Goal: Transaction & Acquisition: Purchase product/service

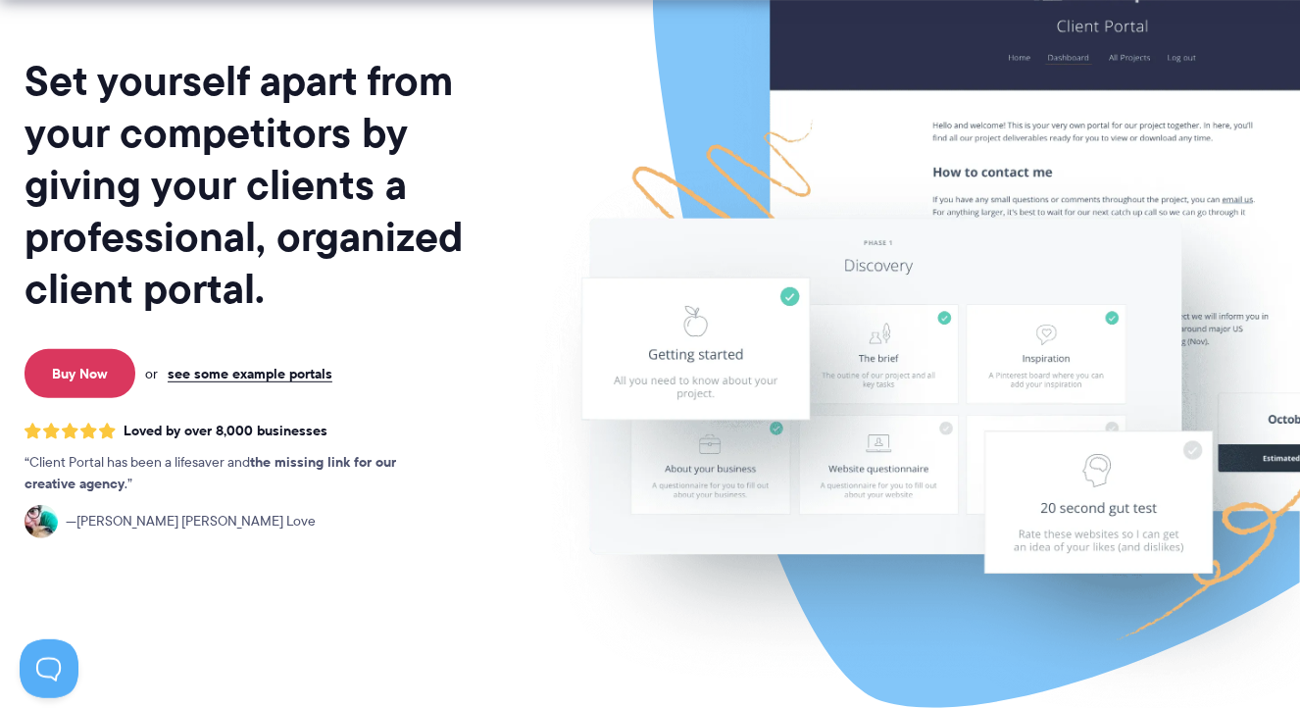
scroll to position [212, 0]
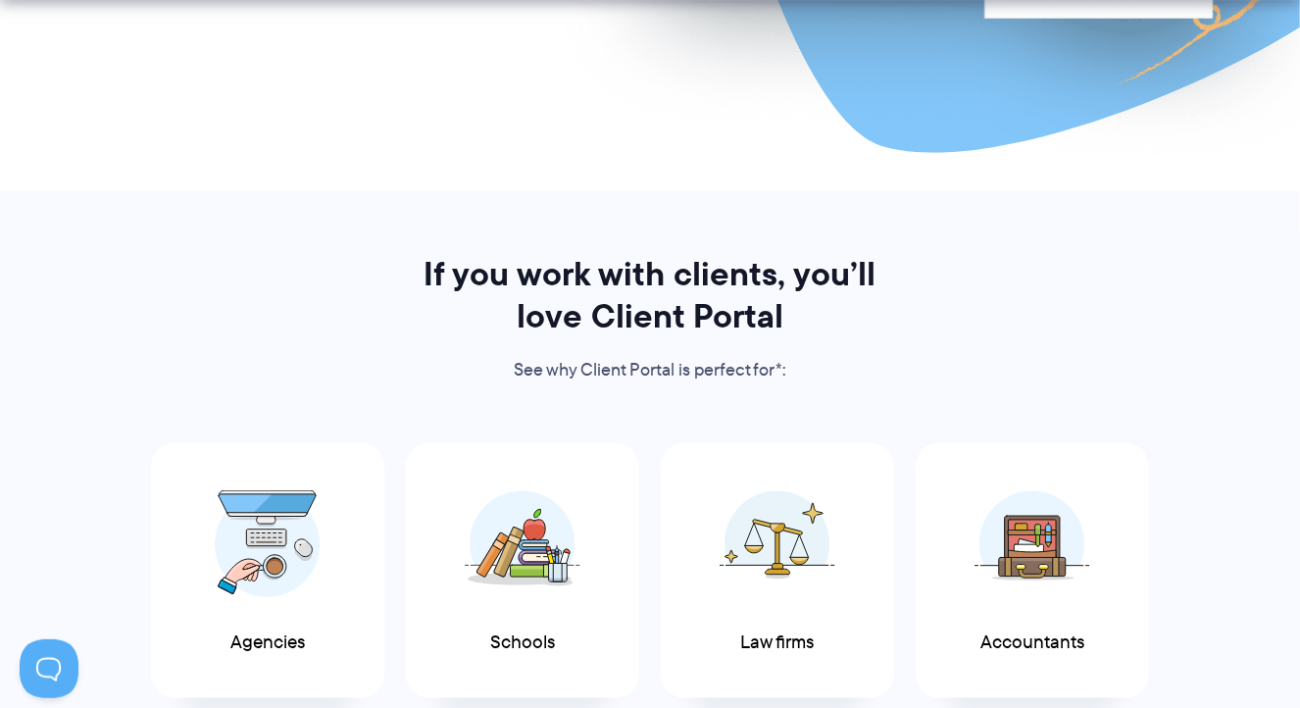
click at [99, 611] on div "Agencies Schools Law firms Accountants Coaches" at bounding box center [650, 709] width 1273 height 555
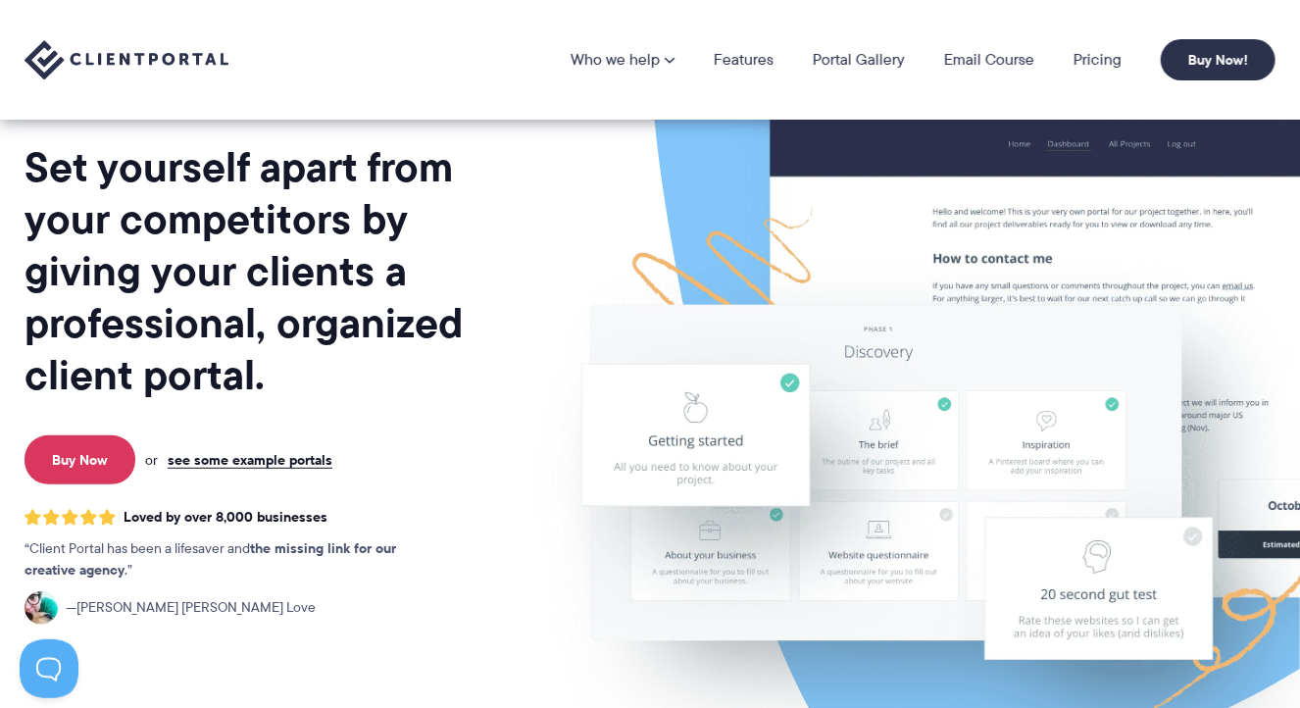
scroll to position [119, 0]
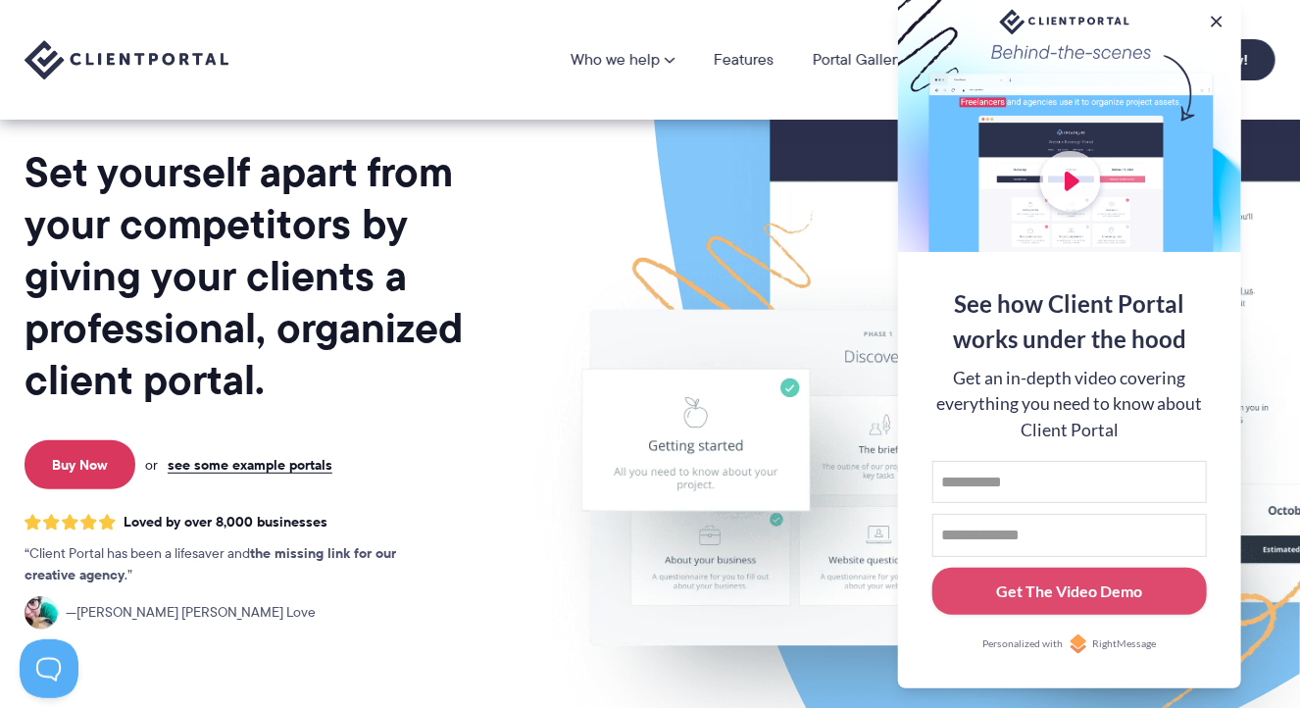
click at [483, 255] on h1 "Set yourself apart from your competitors by giving your clients a professional,…" at bounding box center [275, 276] width 500 height 260
click at [851, 58] on link "Portal Gallery" at bounding box center [859, 60] width 92 height 16
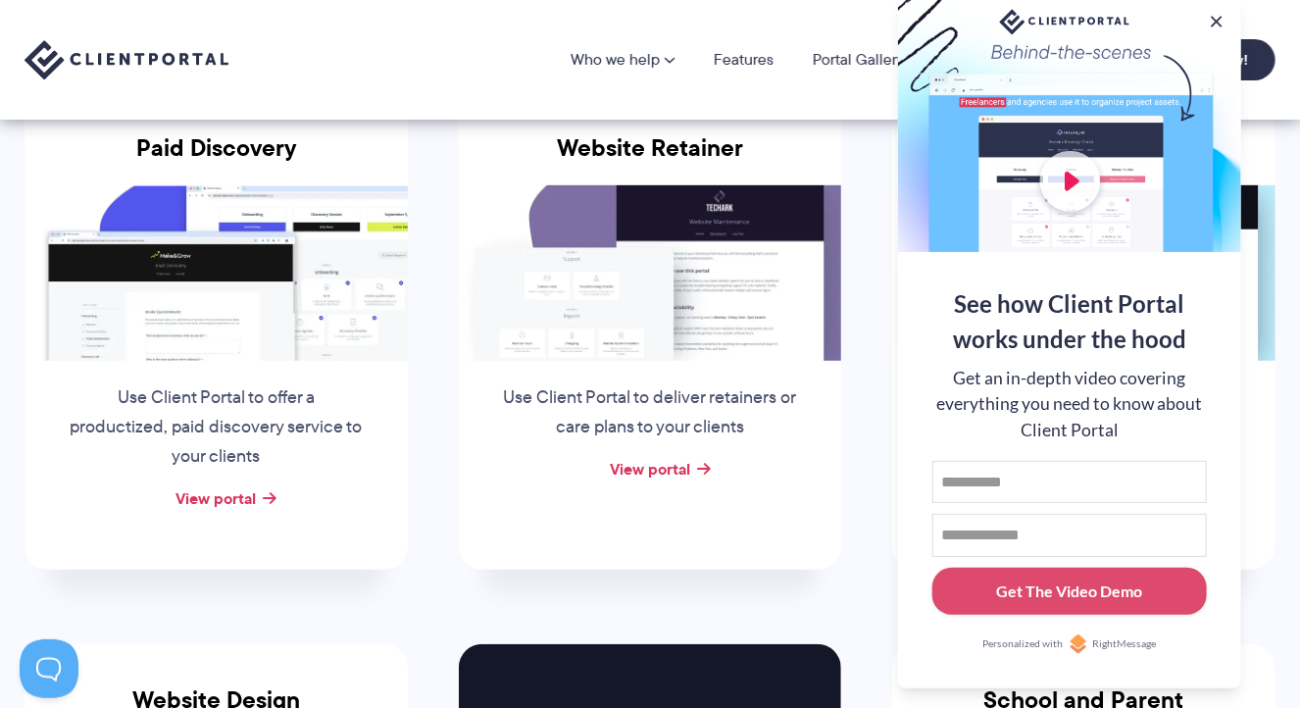
scroll to position [343, 0]
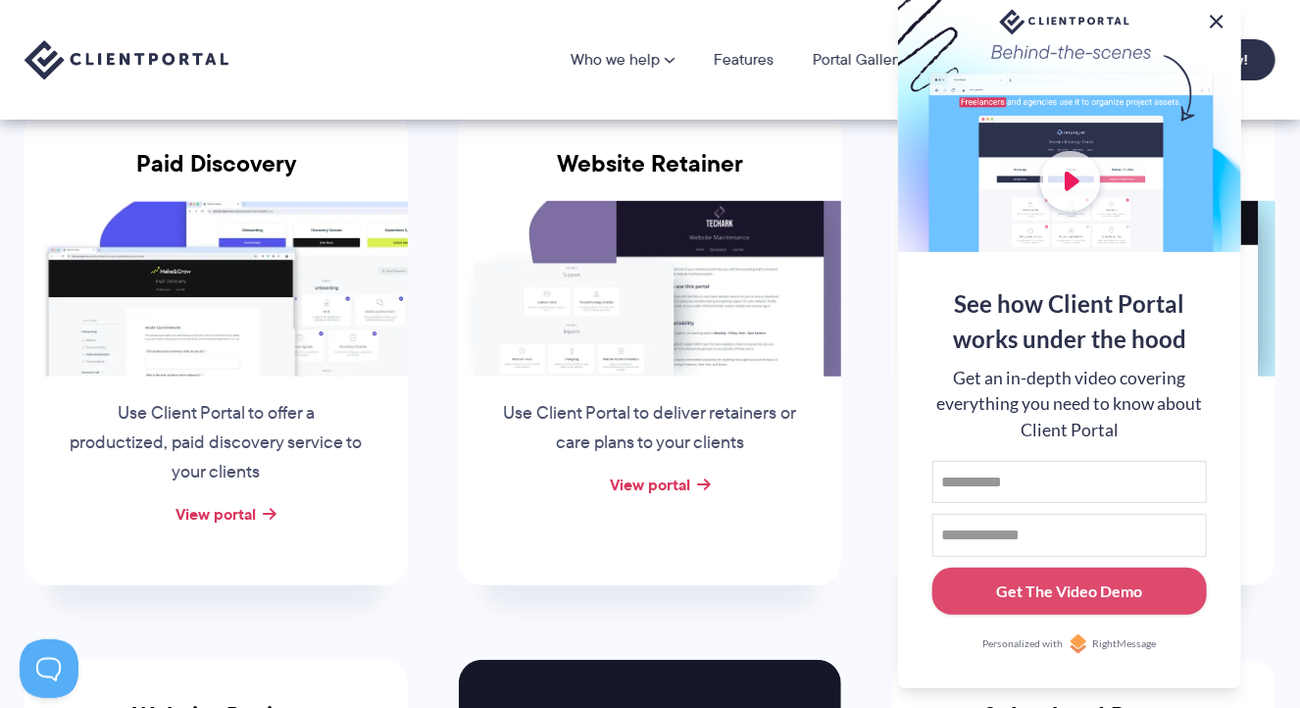
click at [1211, 20] on button at bounding box center [1217, 22] width 24 height 24
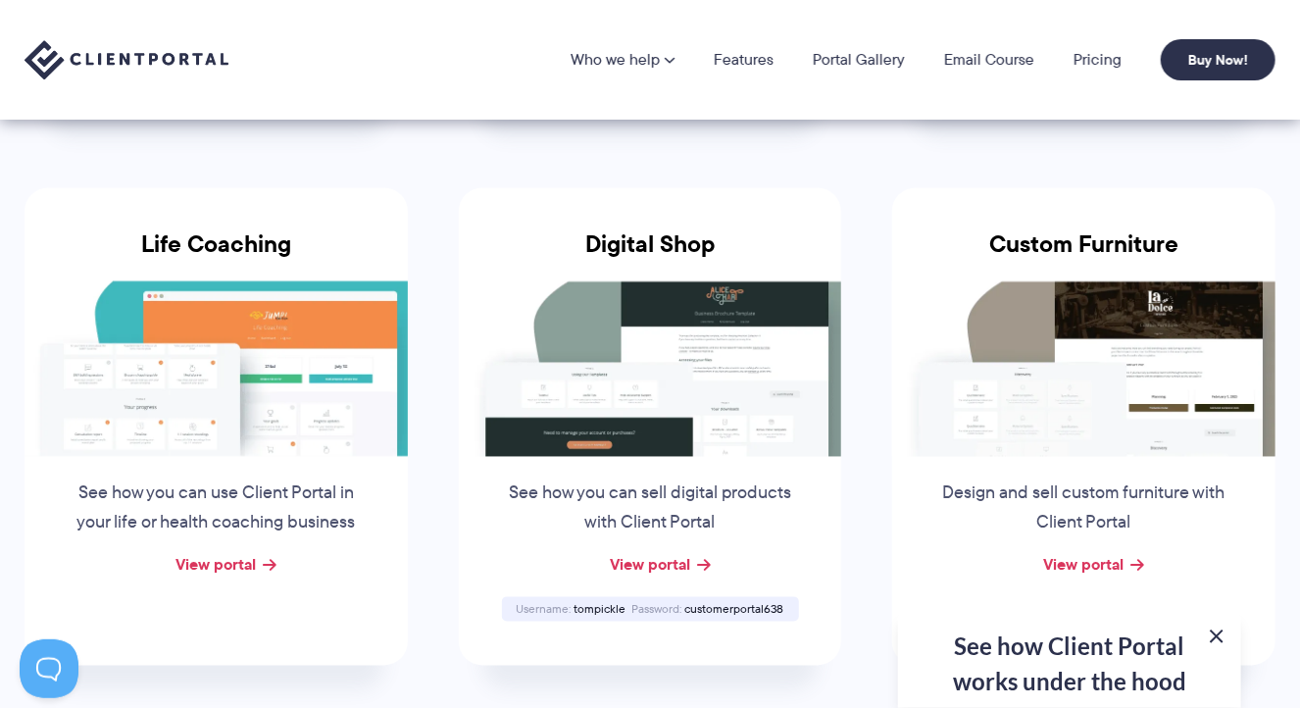
scroll to position [1357, 0]
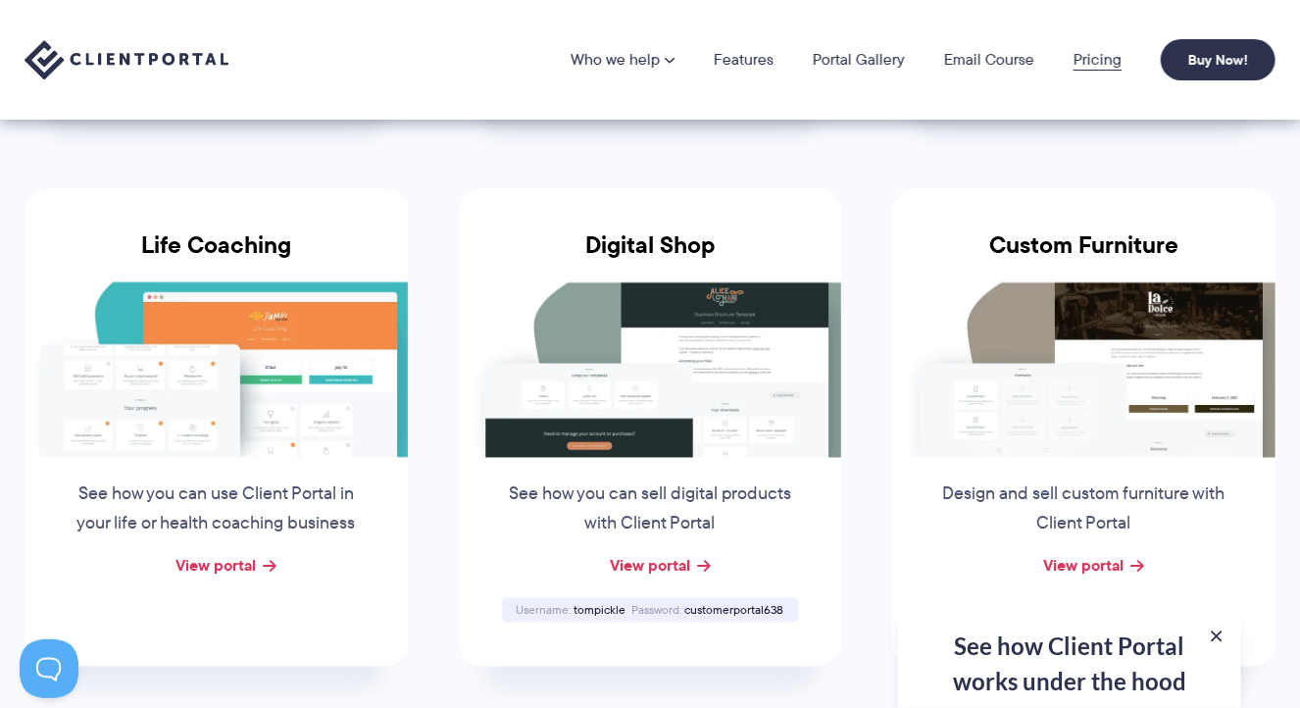
click at [1108, 60] on link "Pricing" at bounding box center [1098, 60] width 48 height 16
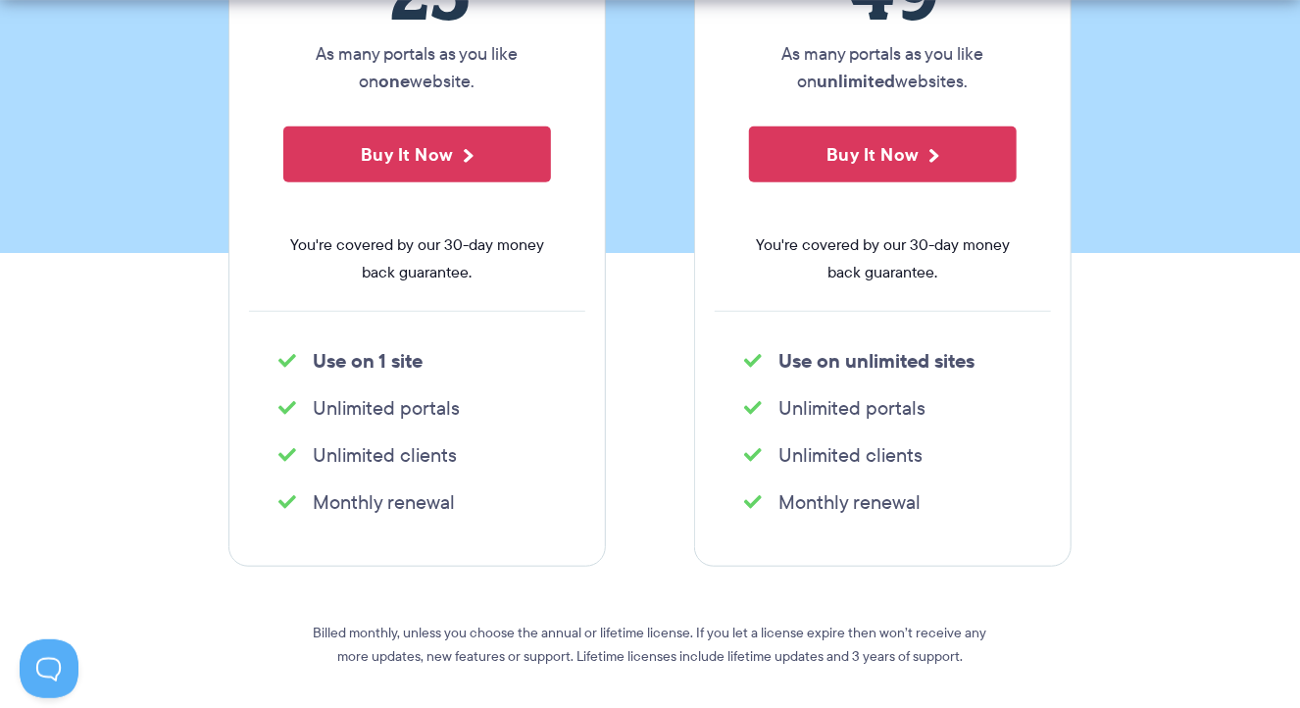
scroll to position [506, 0]
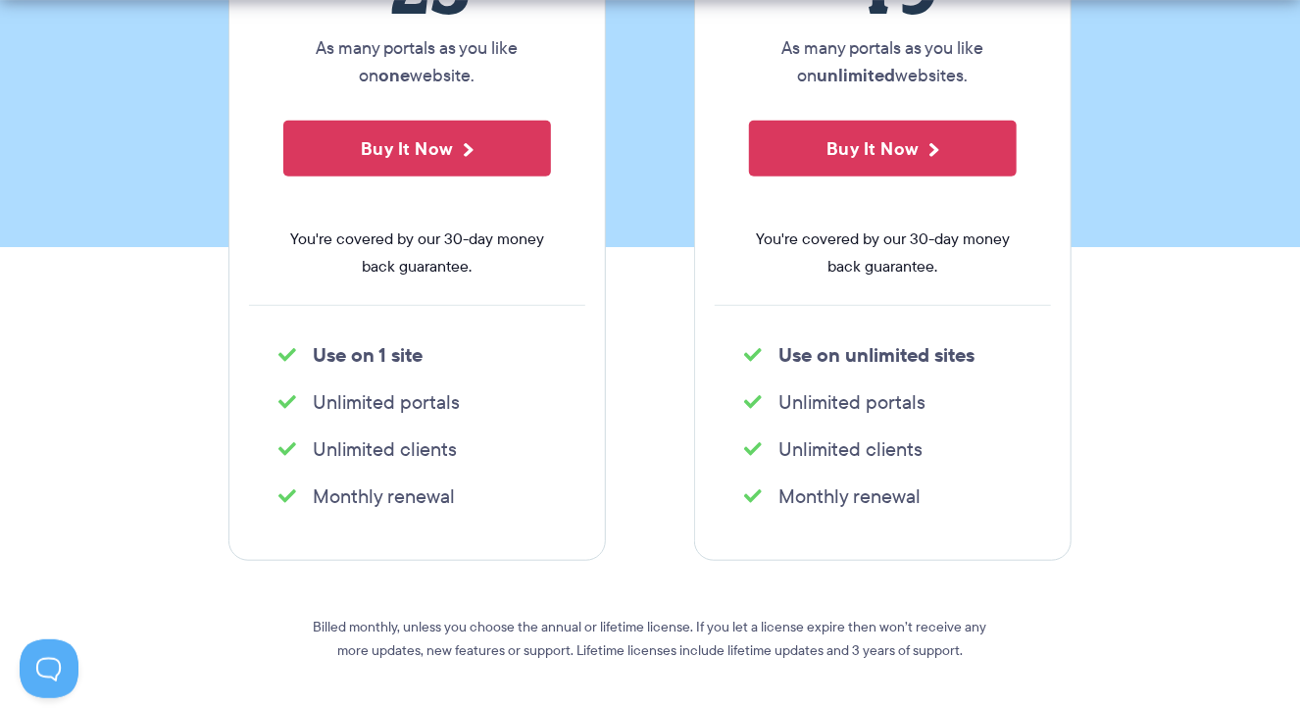
click at [79, 545] on section "Single site license $ 25 As many portals as you like on one website. Buy It Now…" at bounding box center [650, 284] width 1300 height 997
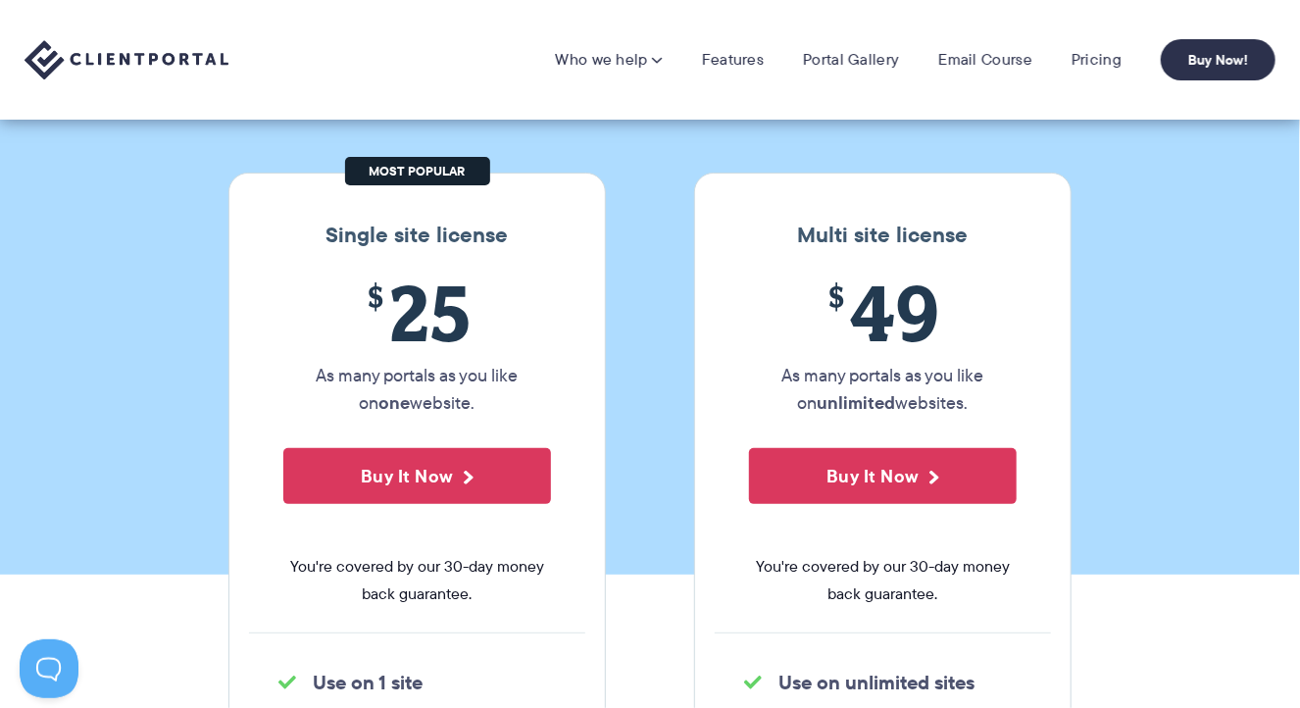
scroll to position [177, 0]
click at [855, 64] on link "Portal Gallery" at bounding box center [851, 60] width 96 height 20
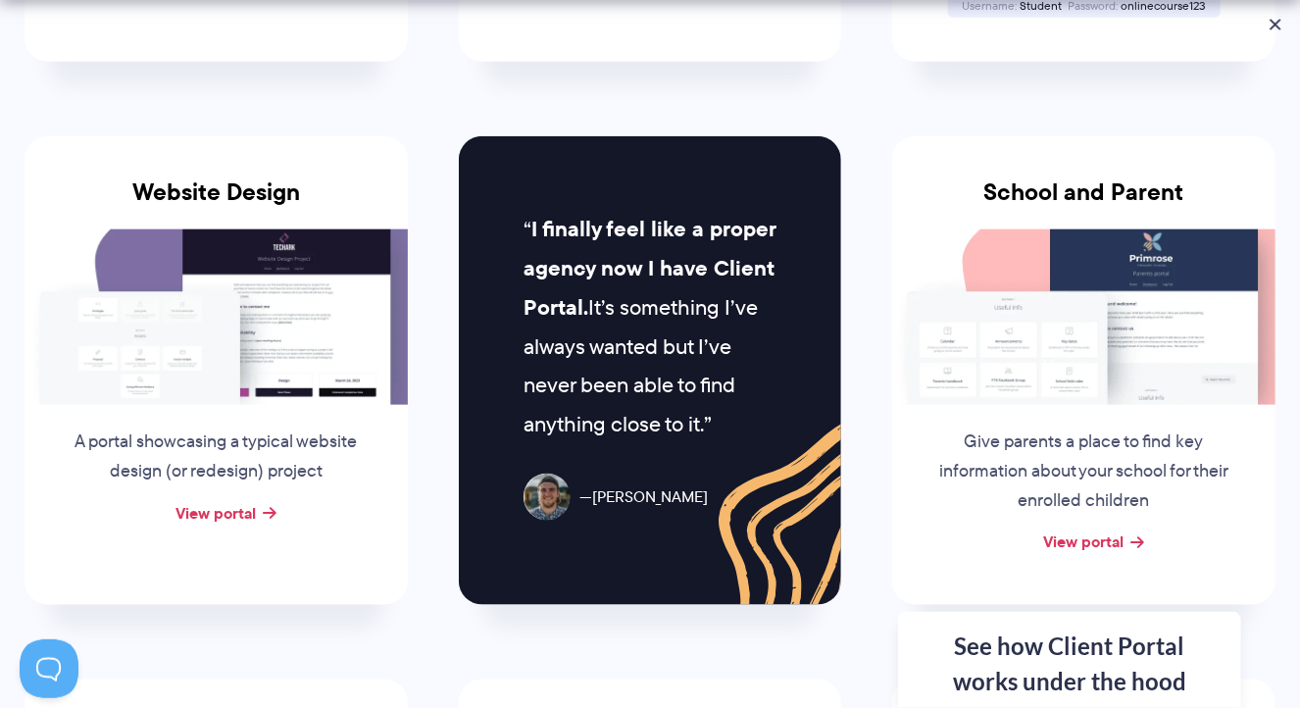
scroll to position [903, 0]
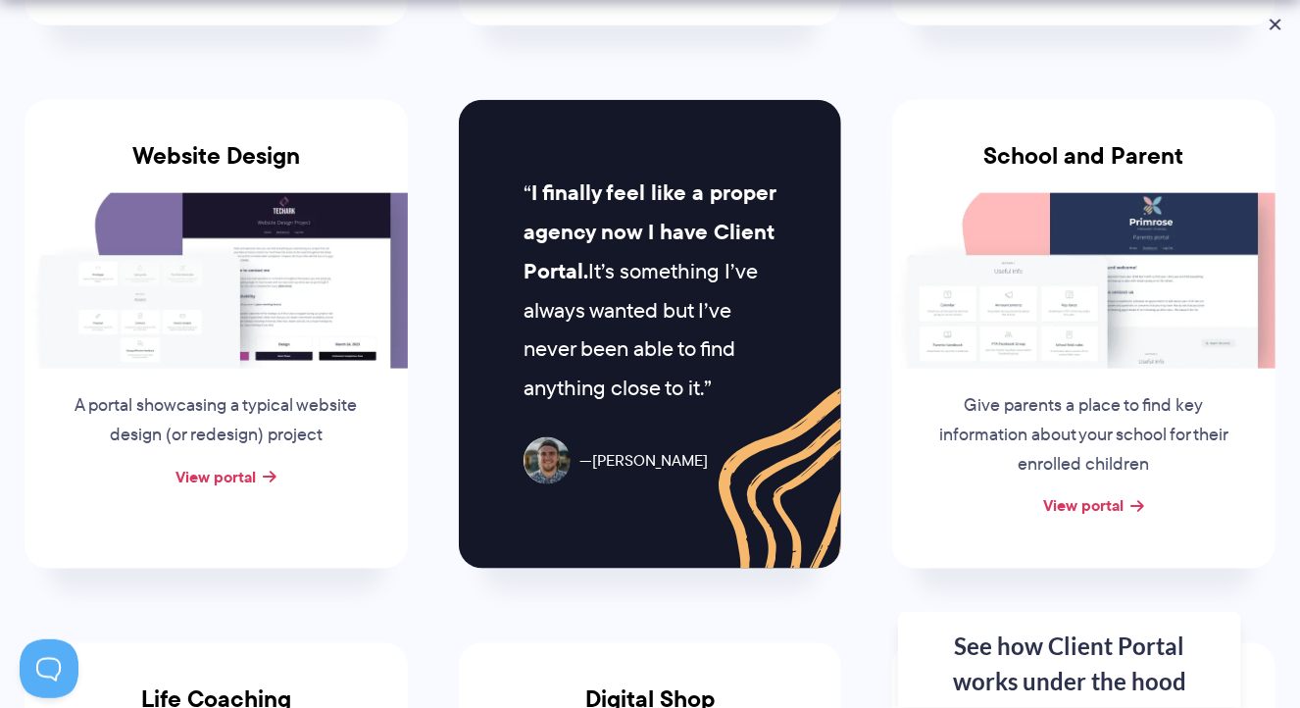
click at [47, 539] on div "Website Design A portal showcasing a typical website design (or redesign) proje…" at bounding box center [216, 334] width 383 height 469
click at [242, 472] on link "View portal" at bounding box center [216, 477] width 80 height 24
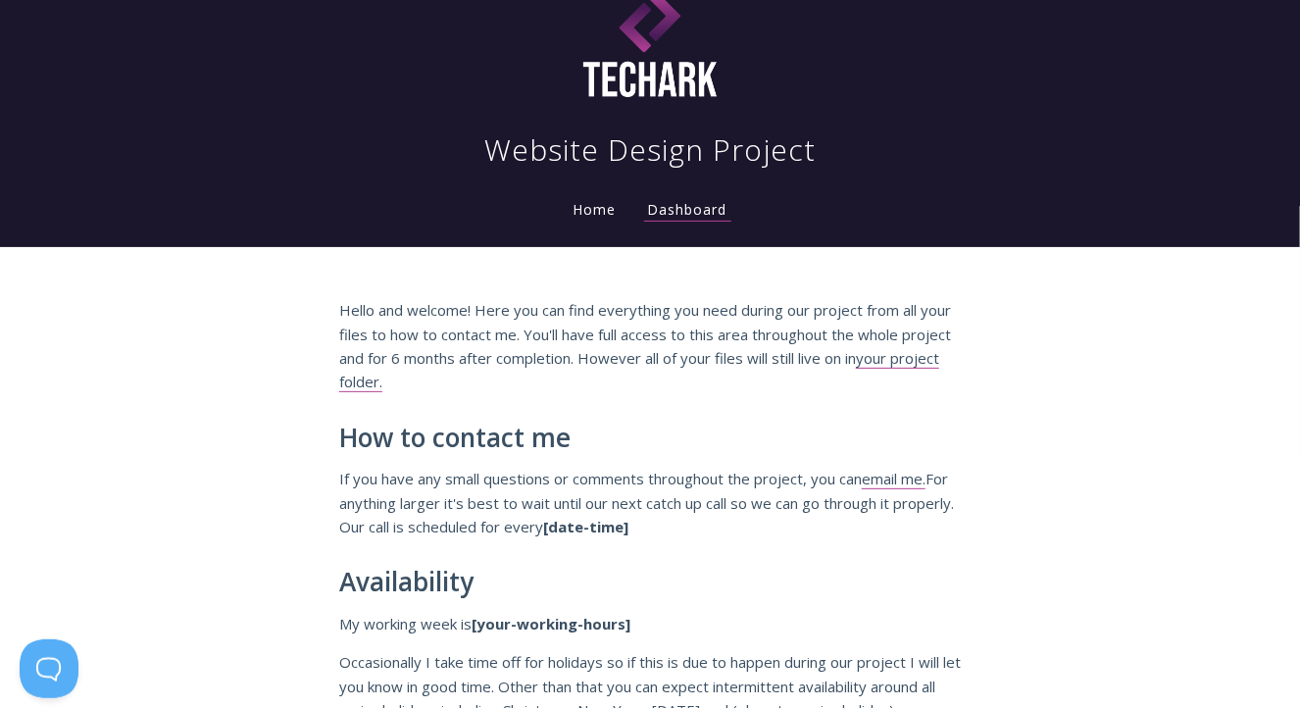
scroll to position [43, 0]
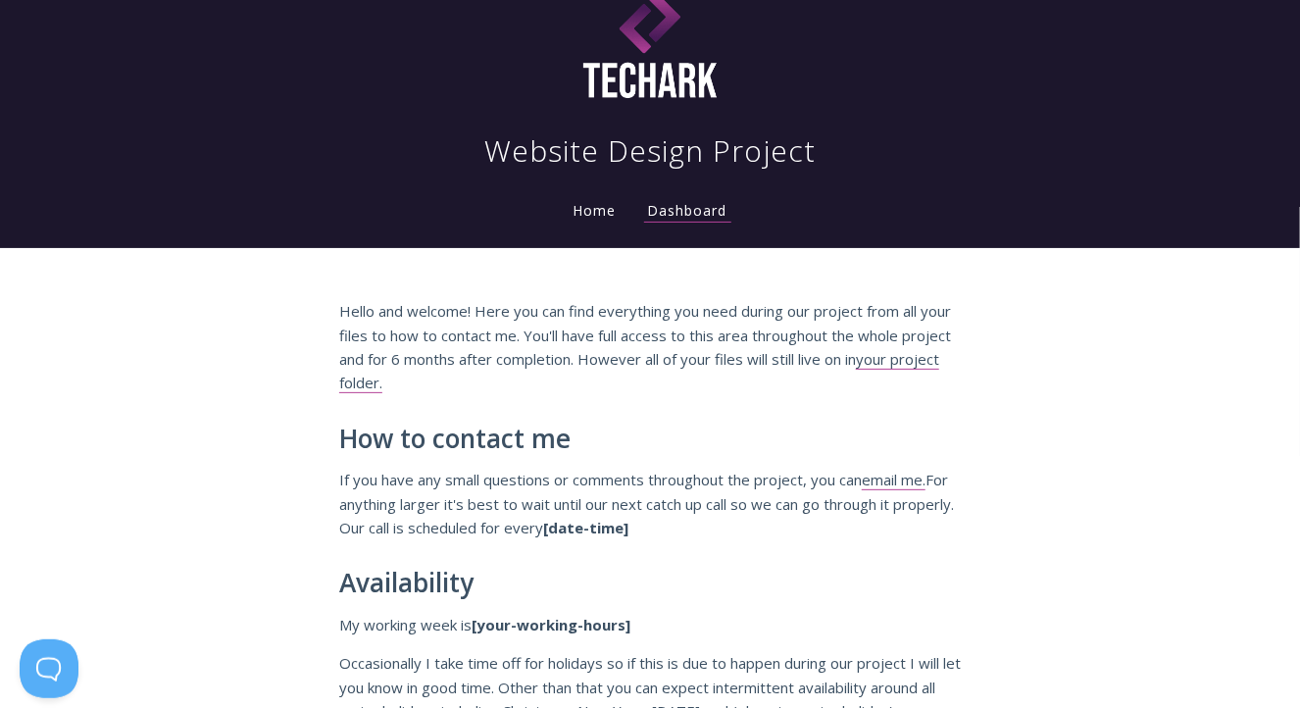
click at [596, 216] on link "Home" at bounding box center [595, 210] width 51 height 19
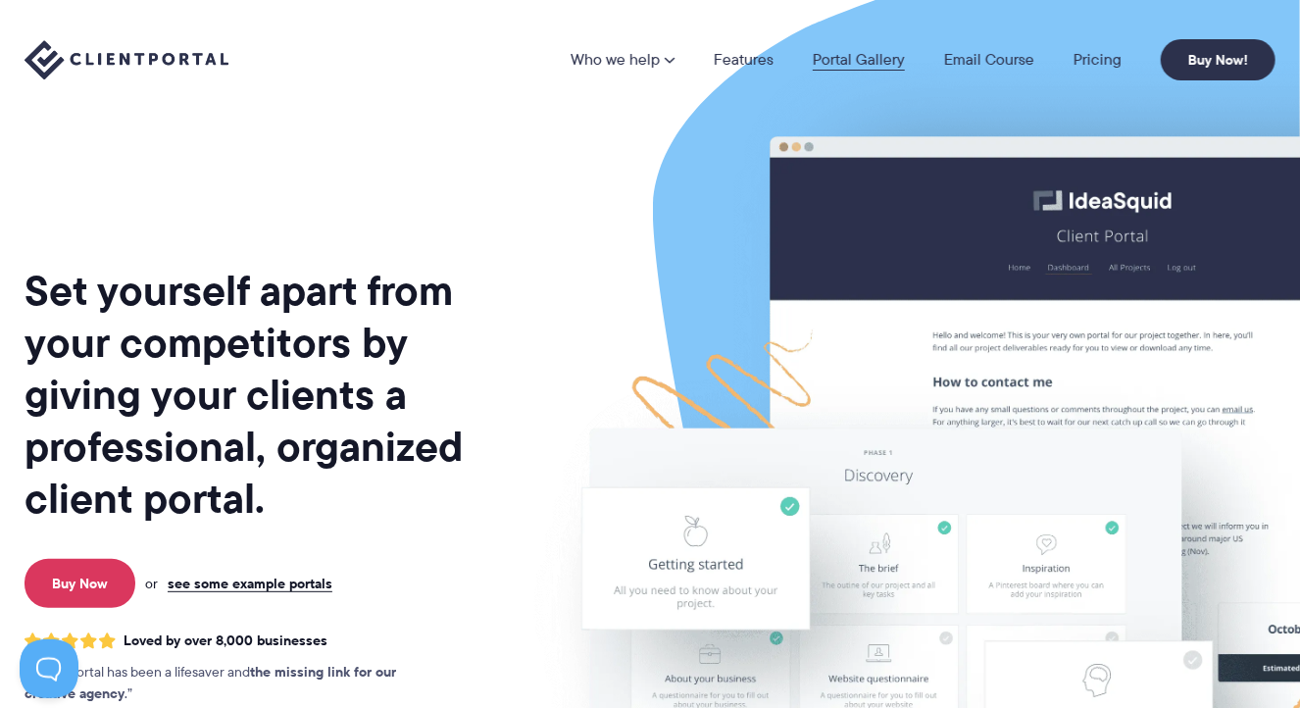
click at [860, 56] on link "Portal Gallery" at bounding box center [859, 60] width 92 height 16
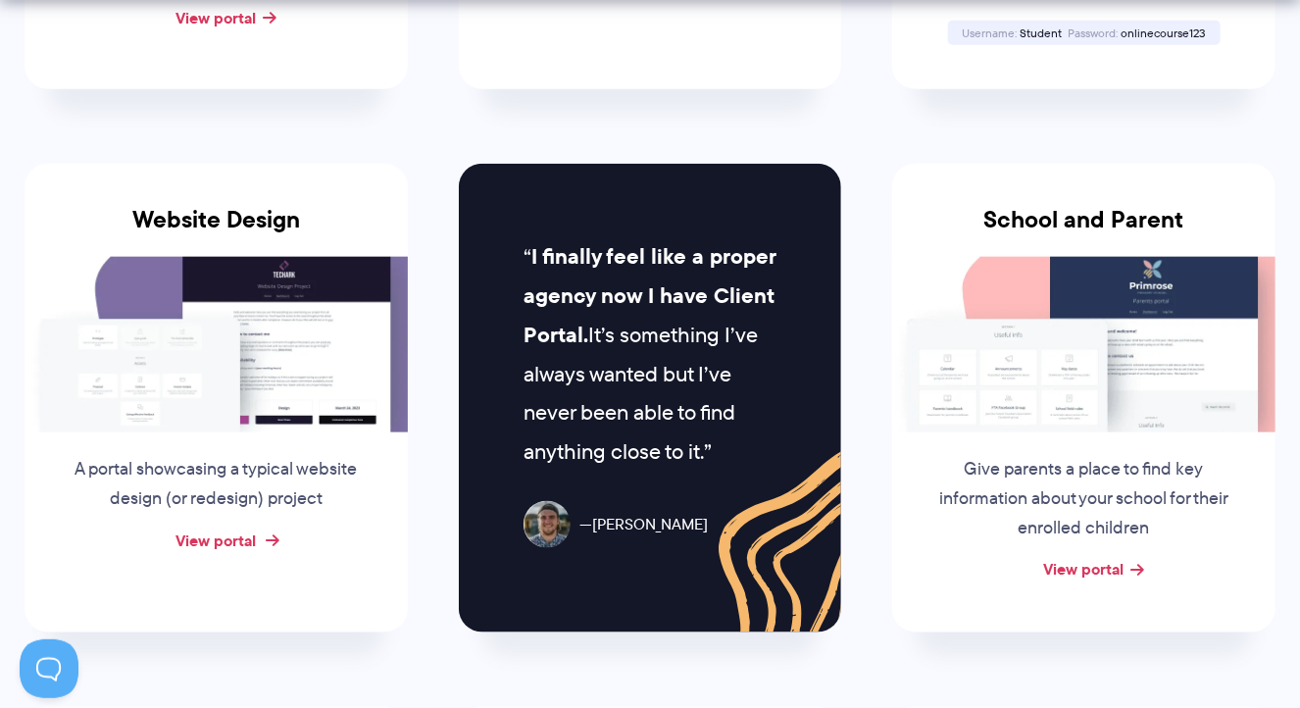
click at [216, 533] on link "View portal" at bounding box center [216, 541] width 80 height 24
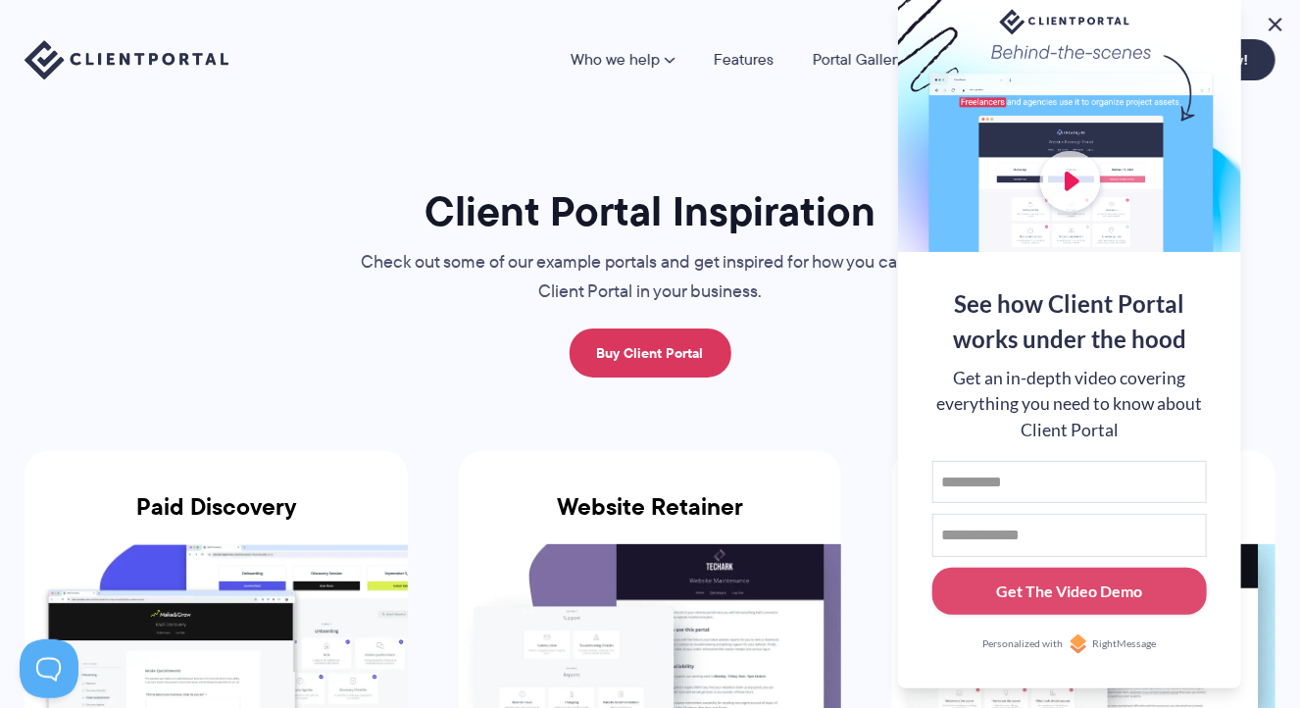
click at [1279, 25] on button at bounding box center [1276, 25] width 24 height 24
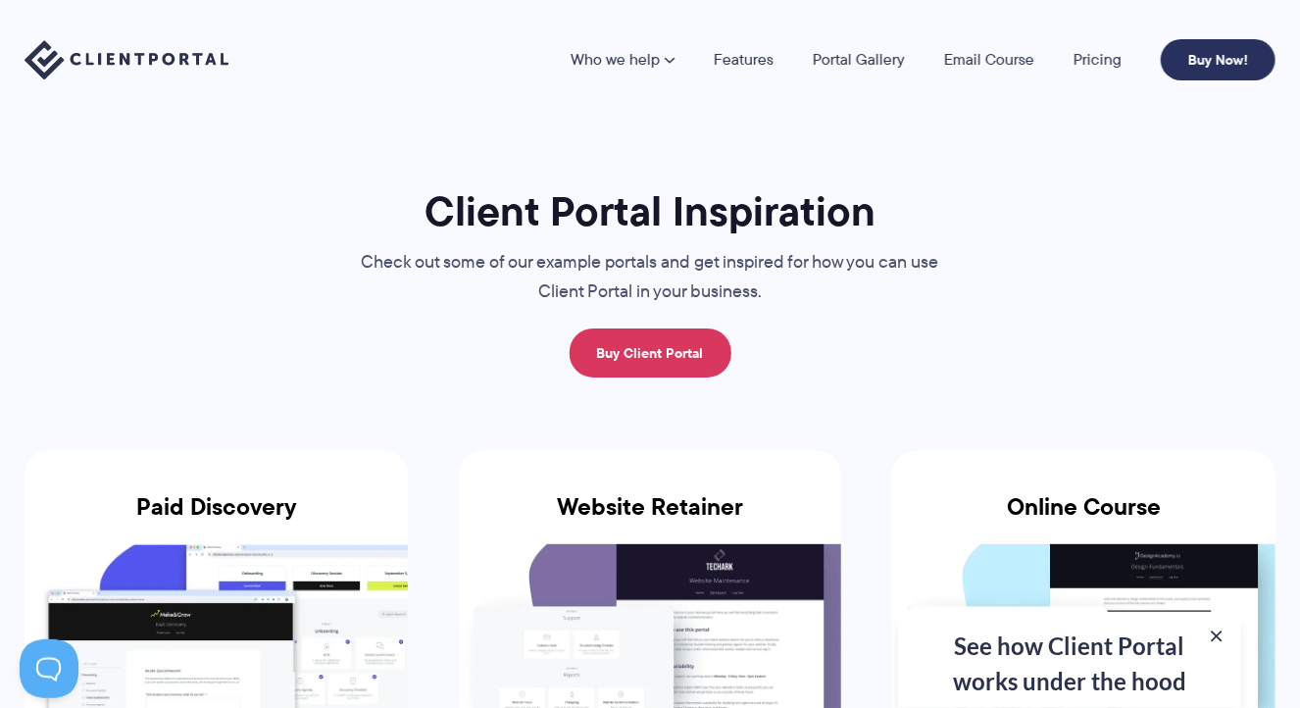
click at [1213, 68] on link "Buy Now!" at bounding box center [1218, 59] width 115 height 41
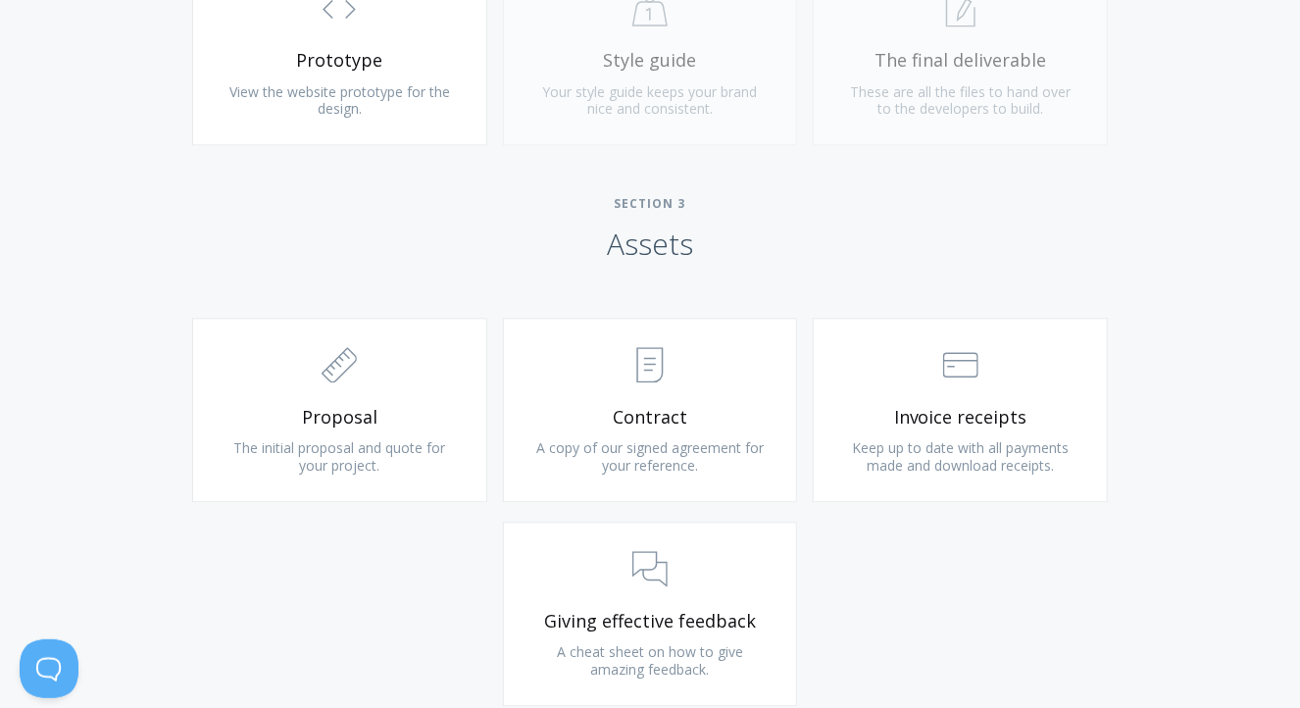
scroll to position [1933, 0]
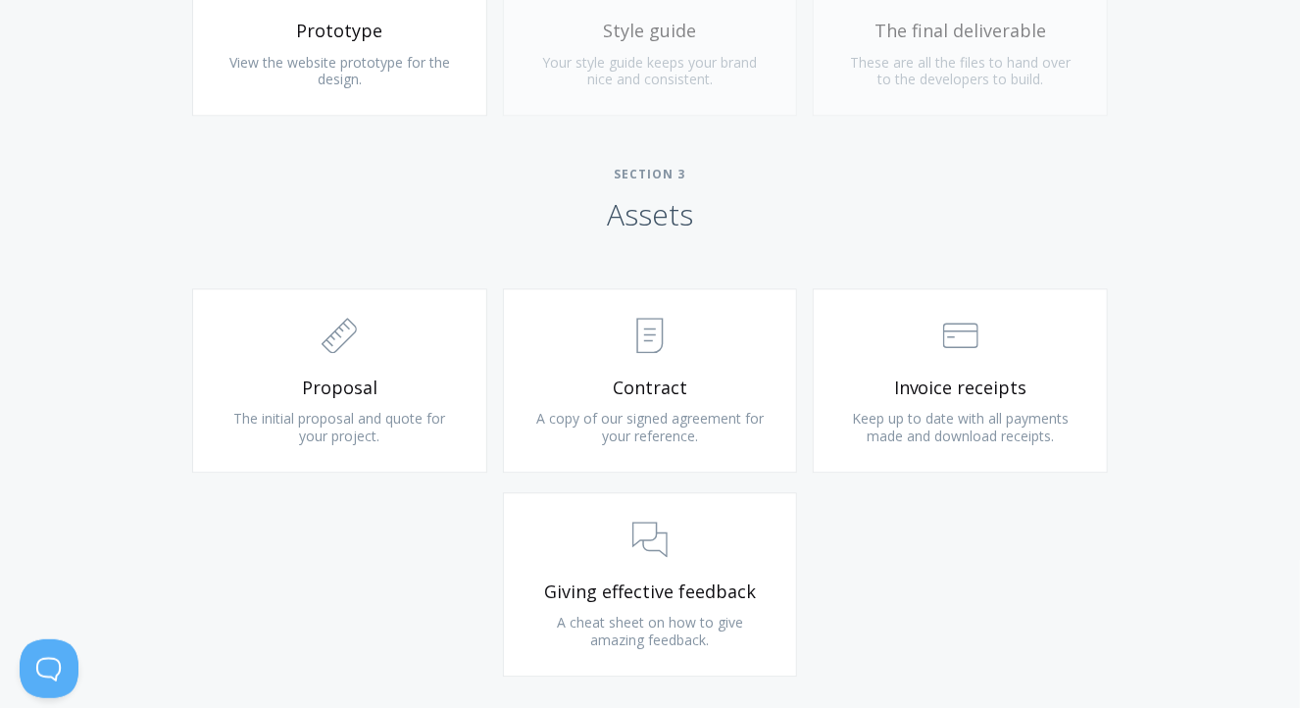
click at [385, 386] on span "Proposal" at bounding box center [340, 388] width 234 height 23
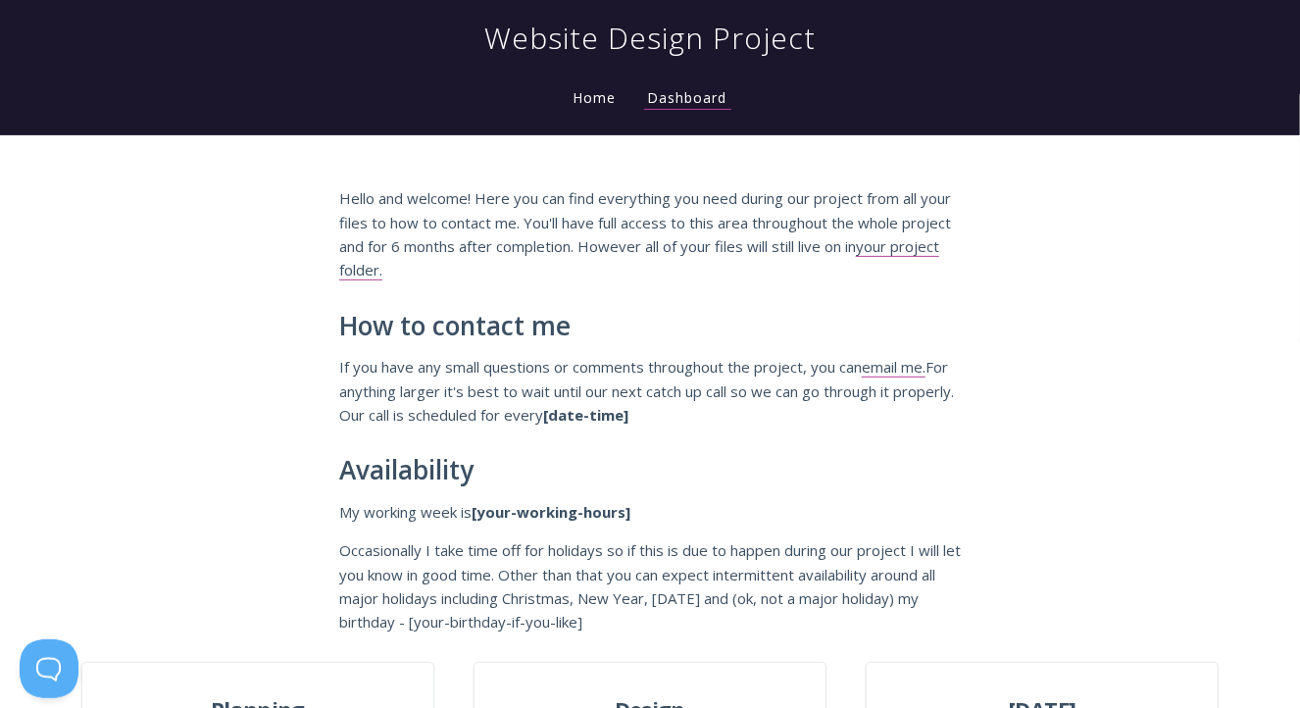
scroll to position [152, 0]
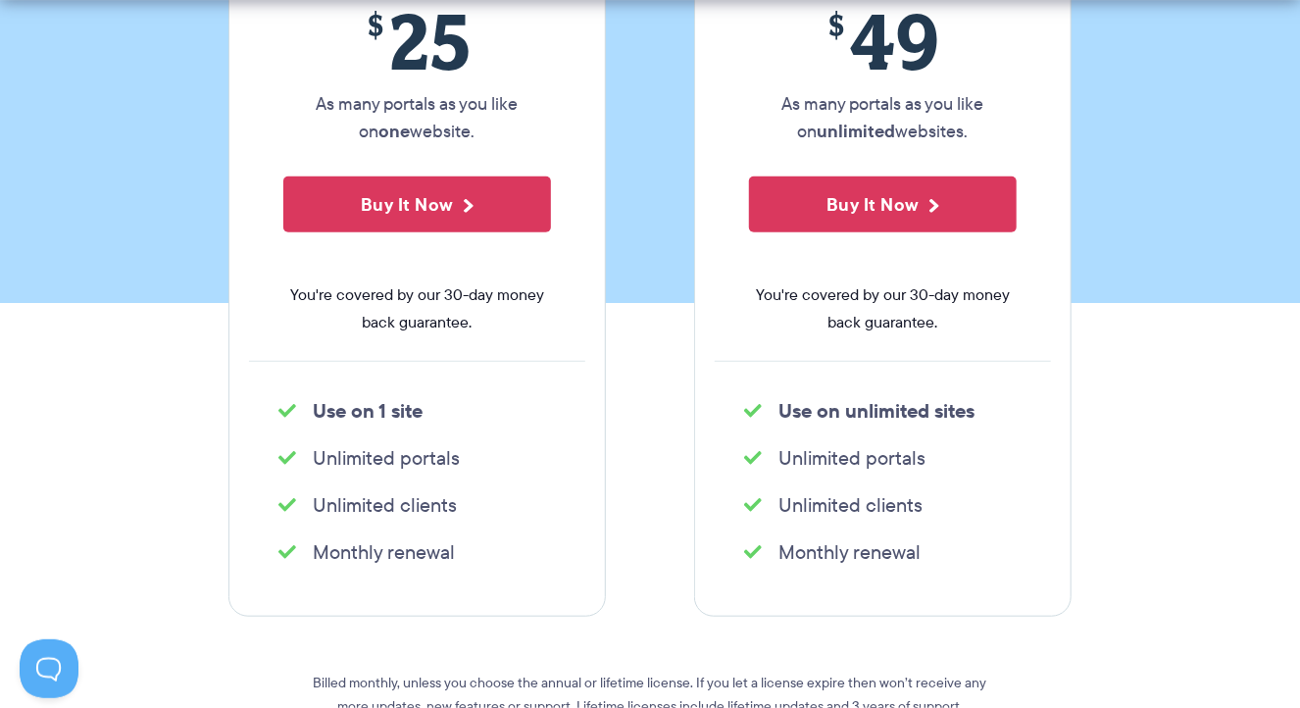
click at [39, 611] on section "Single site license $ 25 As many portals as you like on one website. Buy It Now…" at bounding box center [650, 340] width 1300 height 997
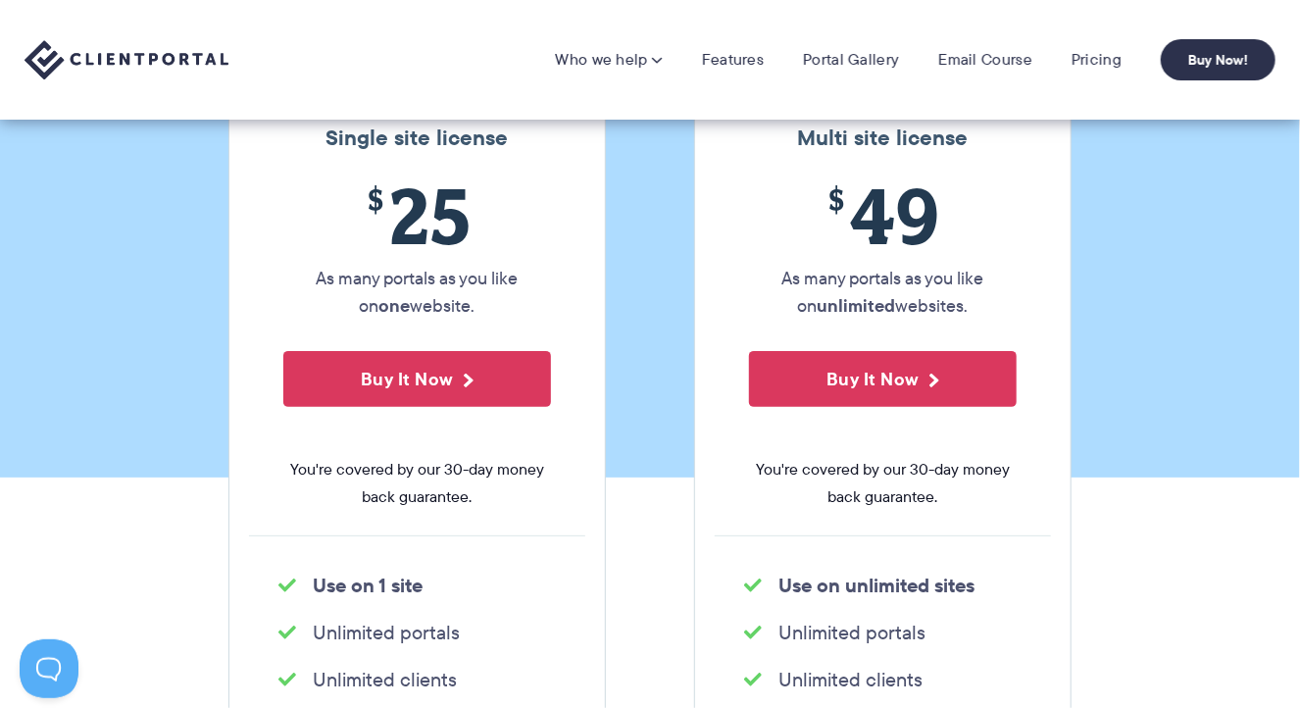
scroll to position [273, 0]
